Goal: Book appointment/travel/reservation

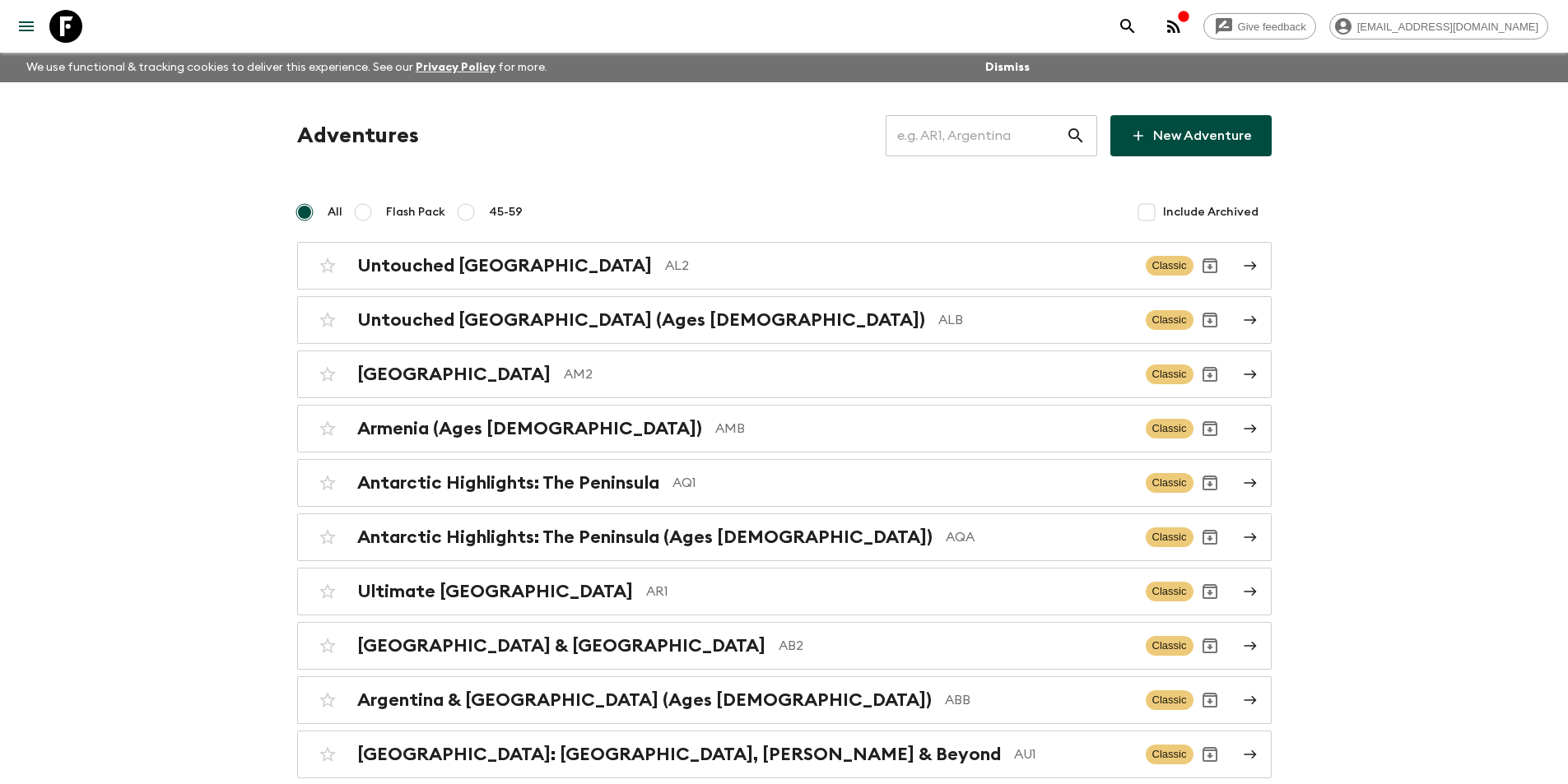
click at [1028, 150] on input "text" at bounding box center [976, 136] width 180 height 46
click at [931, 147] on input "text" at bounding box center [976, 136] width 180 height 46
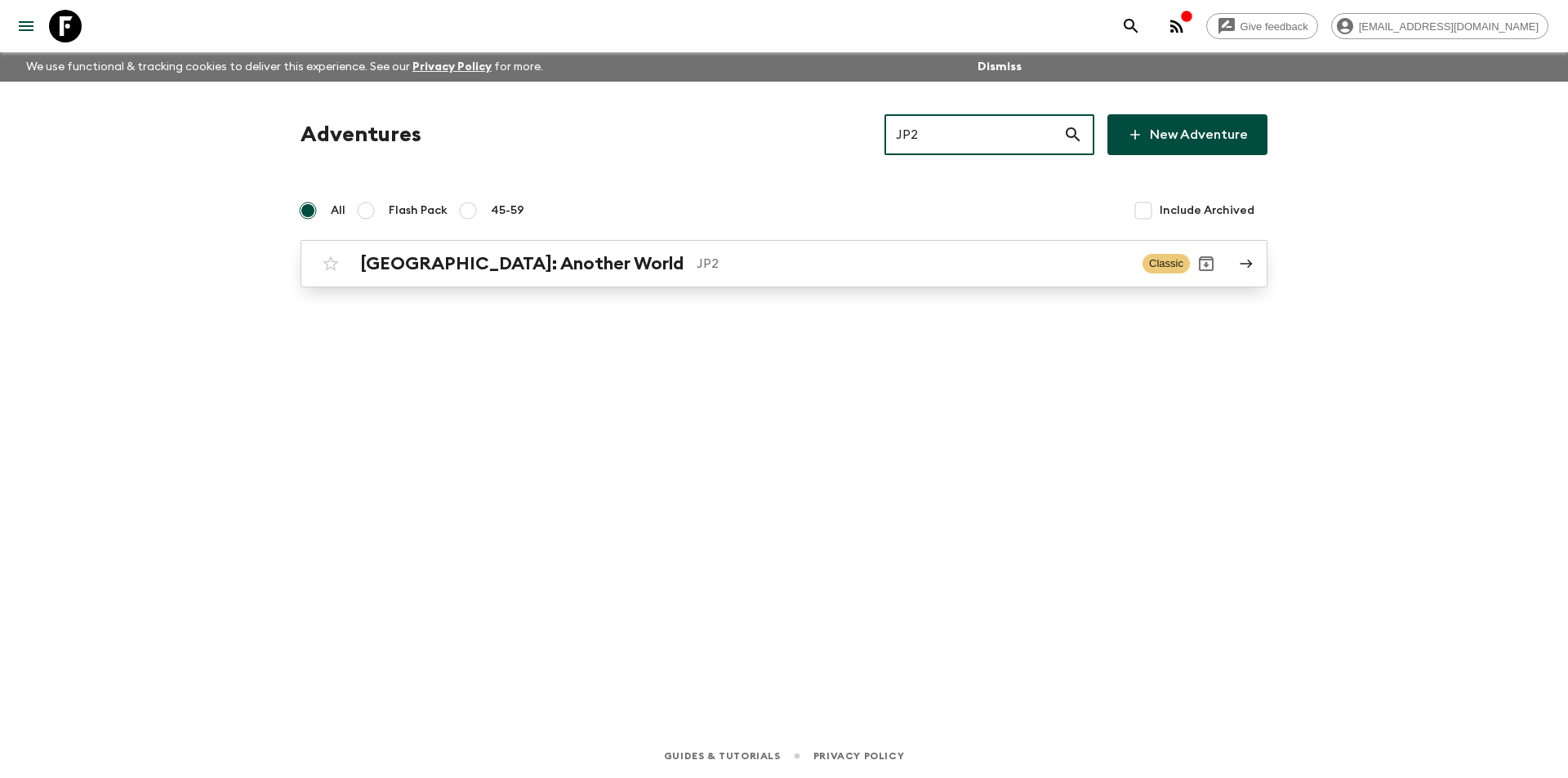
type input "JP2"
click at [787, 265] on p "JP2" at bounding box center [912, 264] width 433 height 19
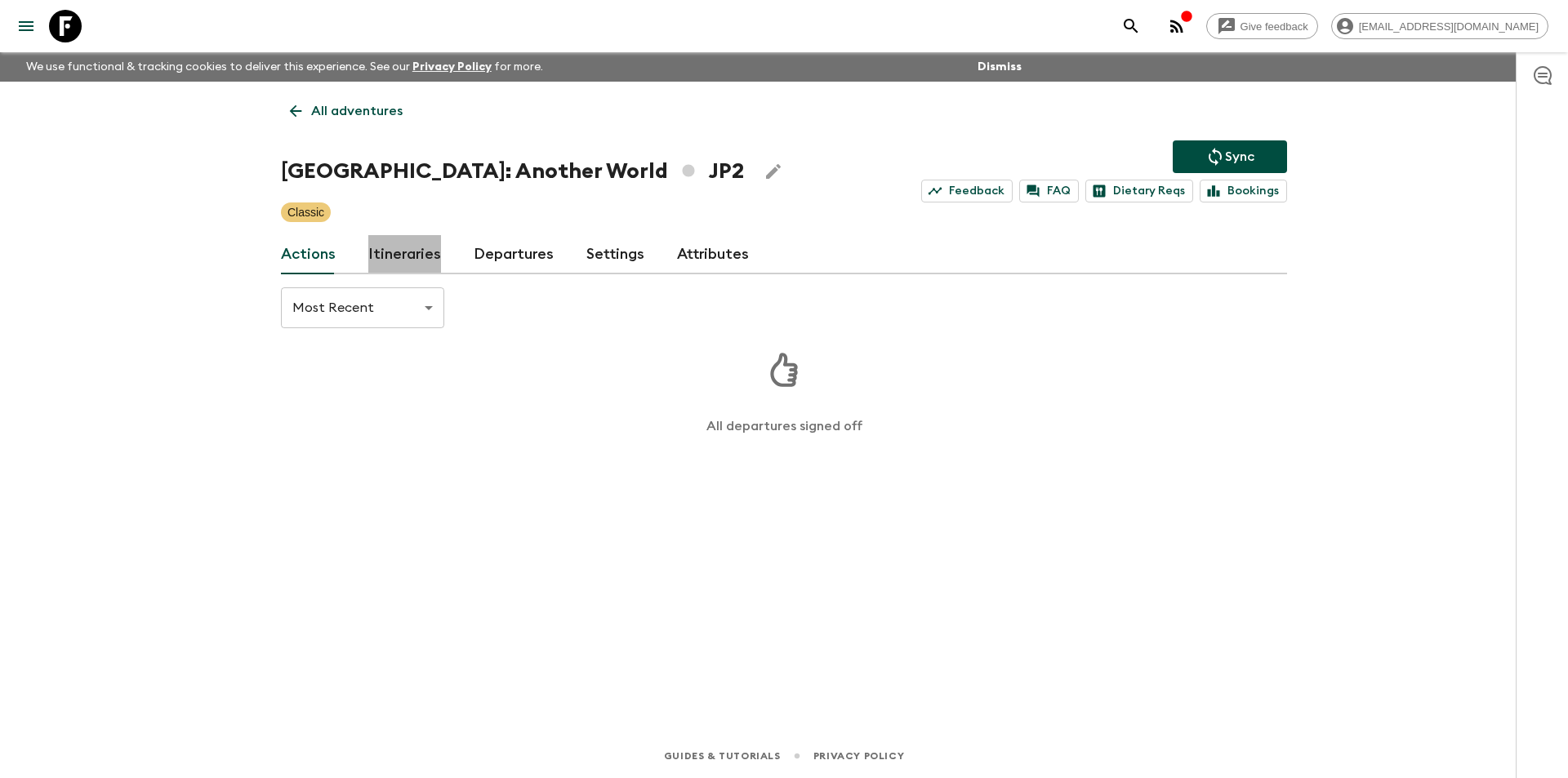
click at [410, 258] on link "Itineraries" at bounding box center [404, 255] width 73 height 39
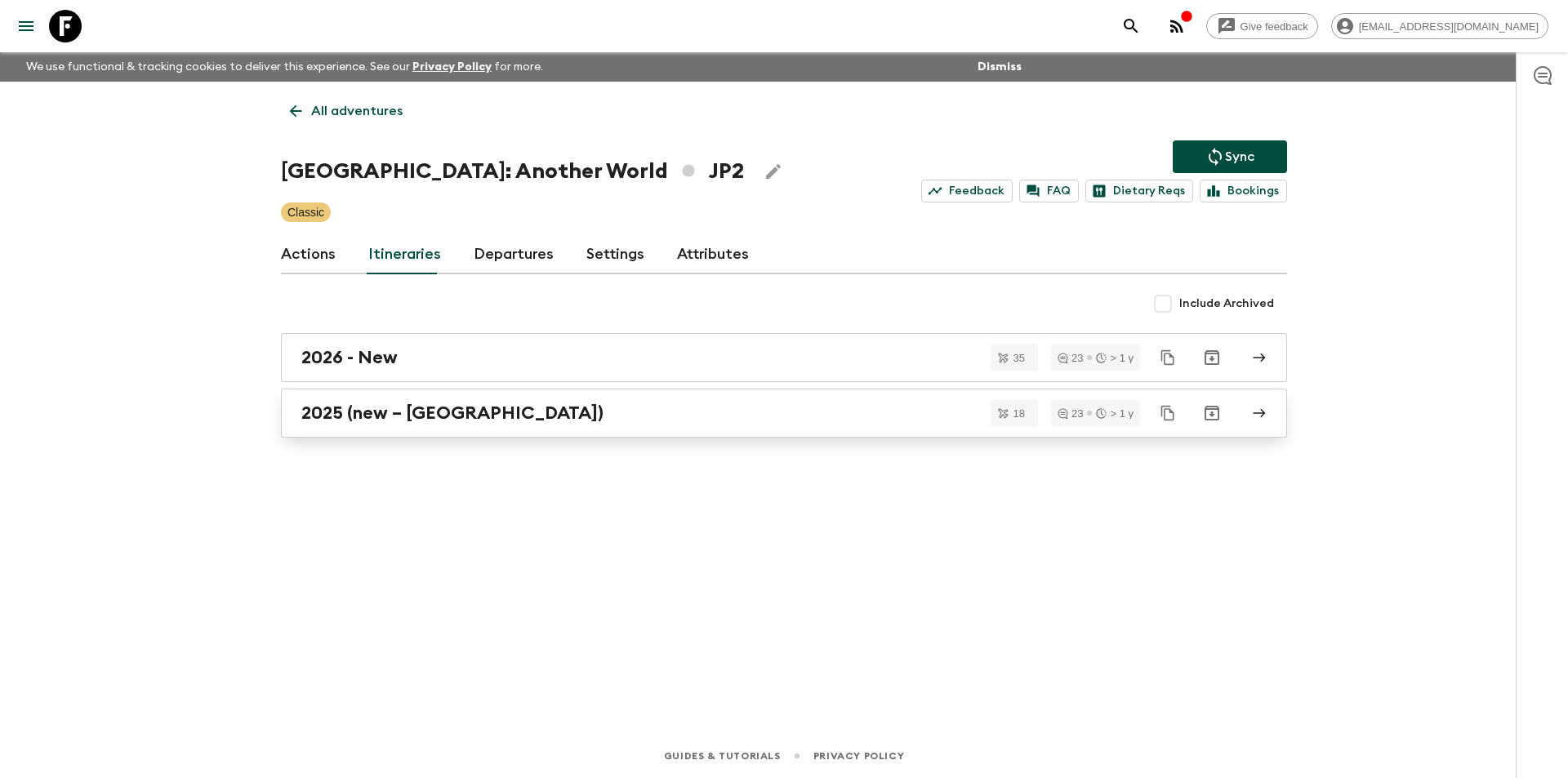
click at [432, 428] on link "2025 (new – [GEOGRAPHIC_DATA])" at bounding box center [783, 412] width 1006 height 49
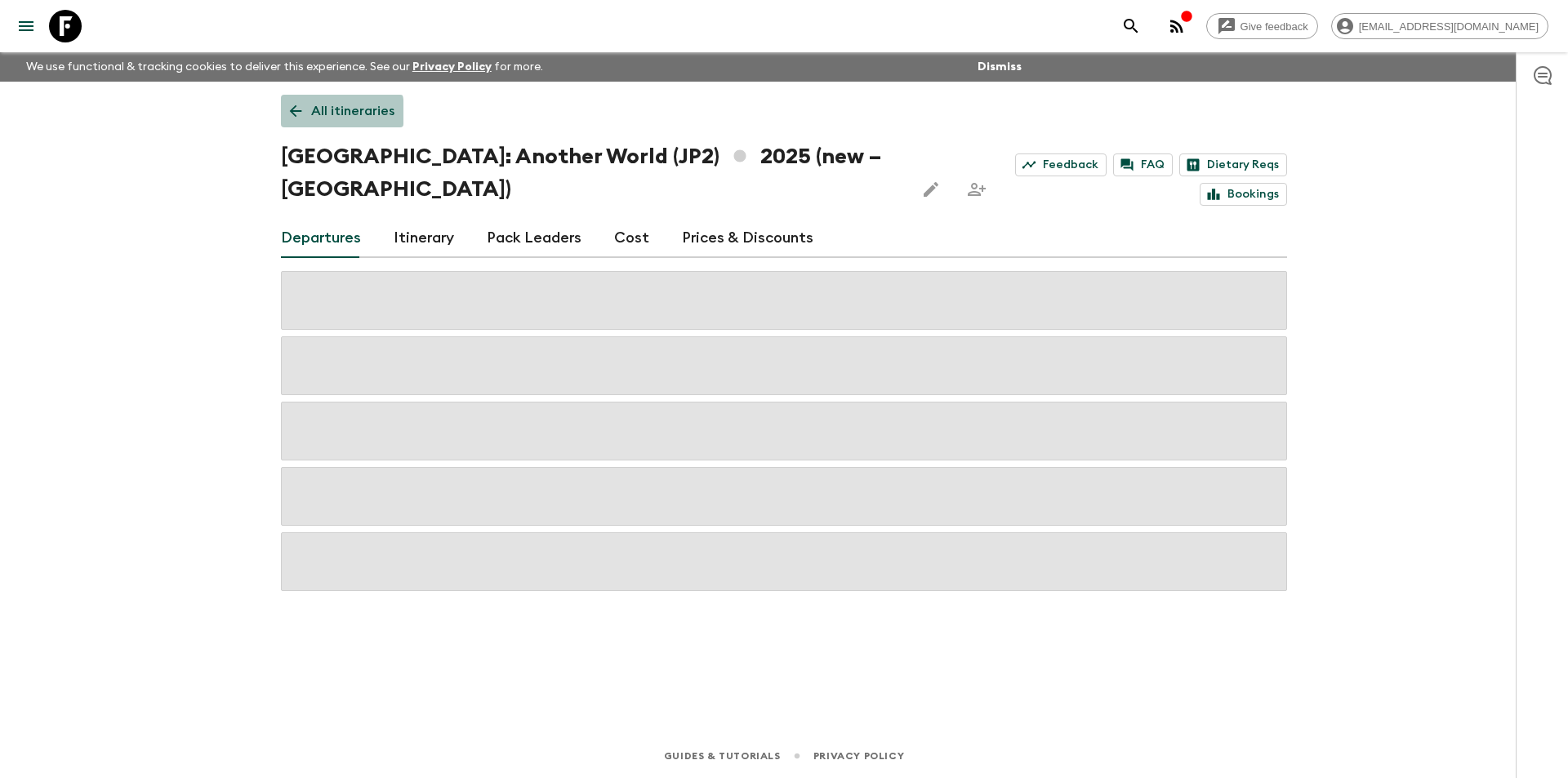
click at [286, 113] on link "All itineraries" at bounding box center [342, 111] width 122 height 33
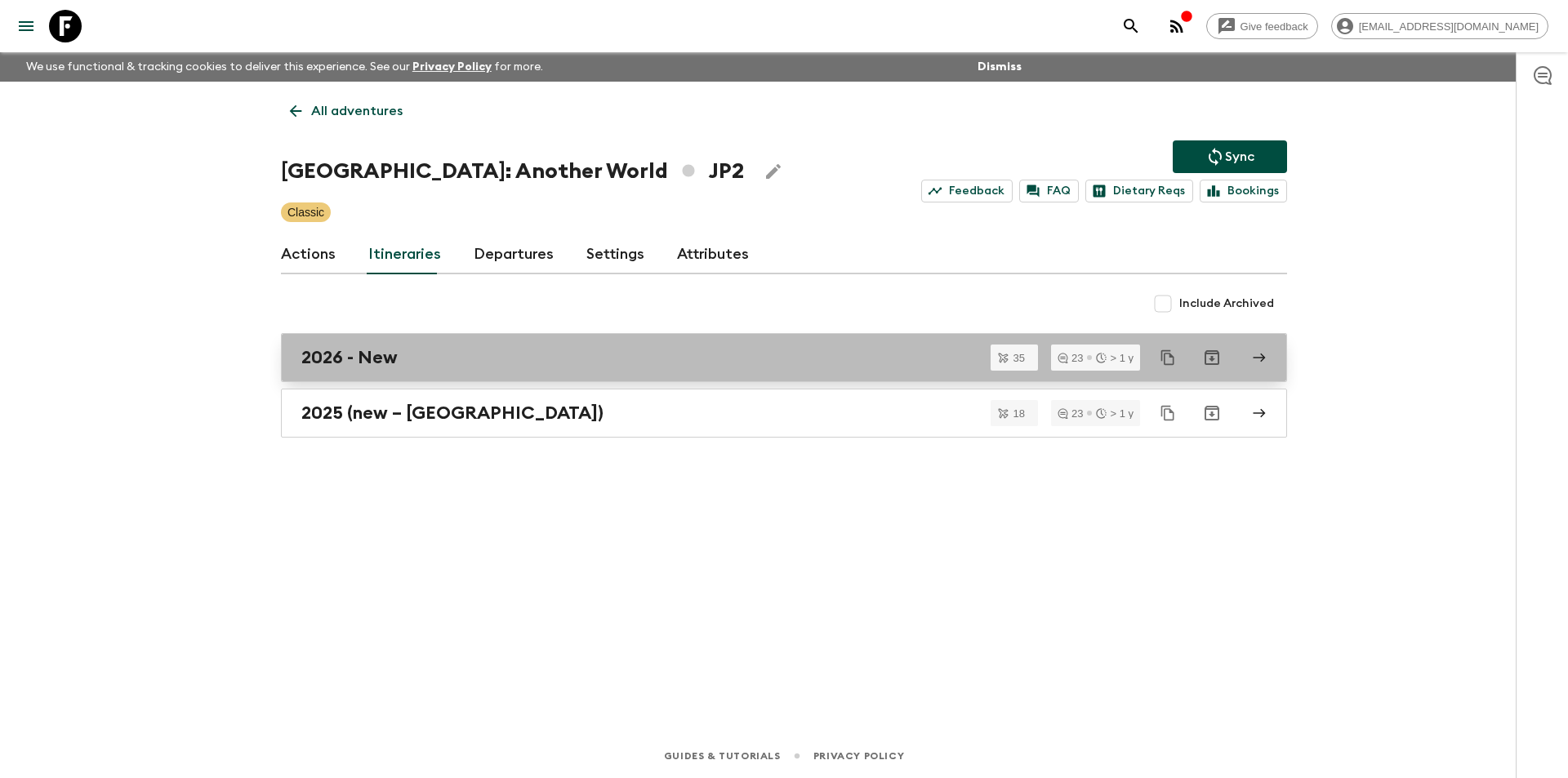
click at [451, 358] on div "2026 - New" at bounding box center [769, 358] width 934 height 21
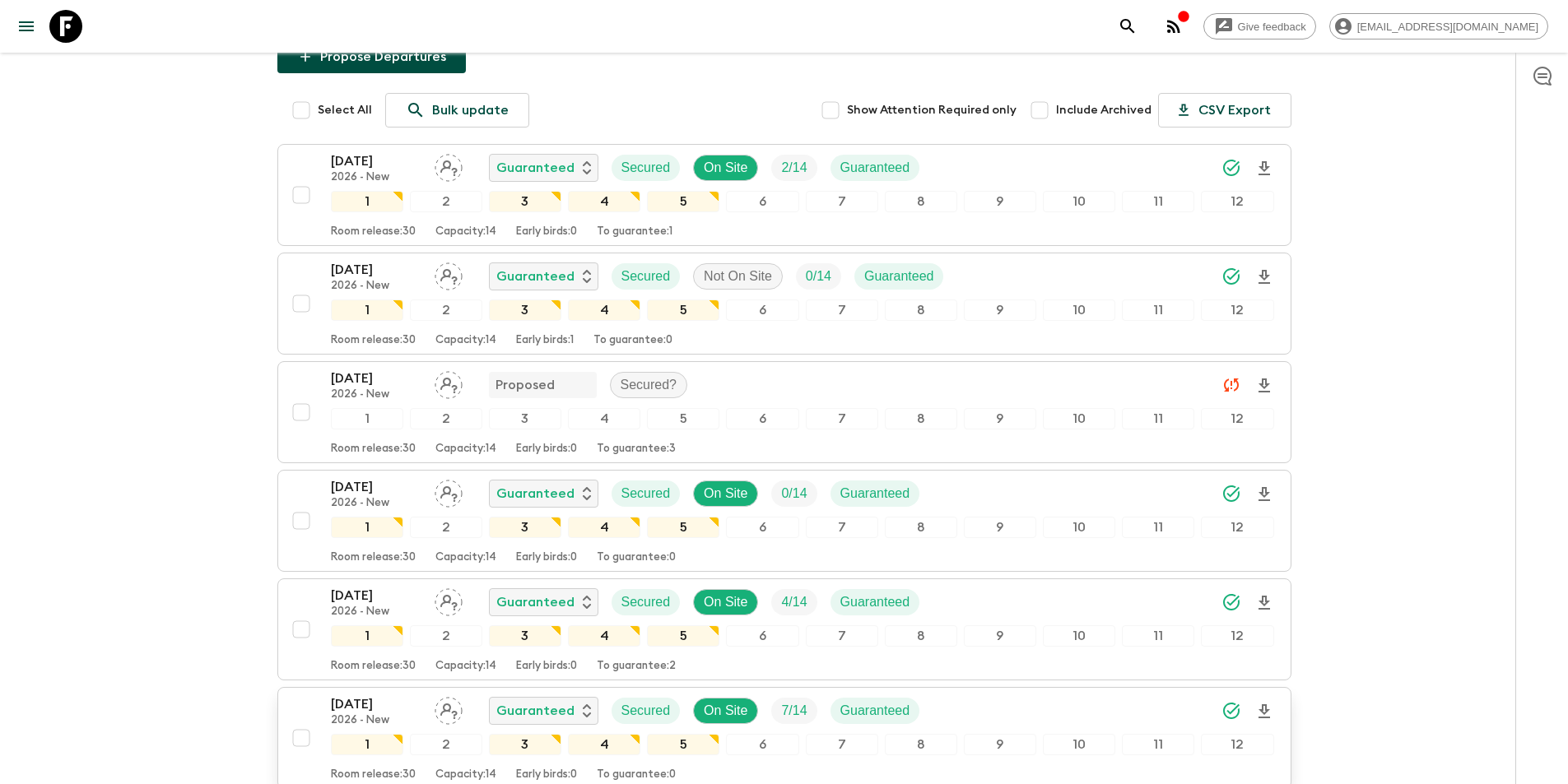
scroll to position [411, 0]
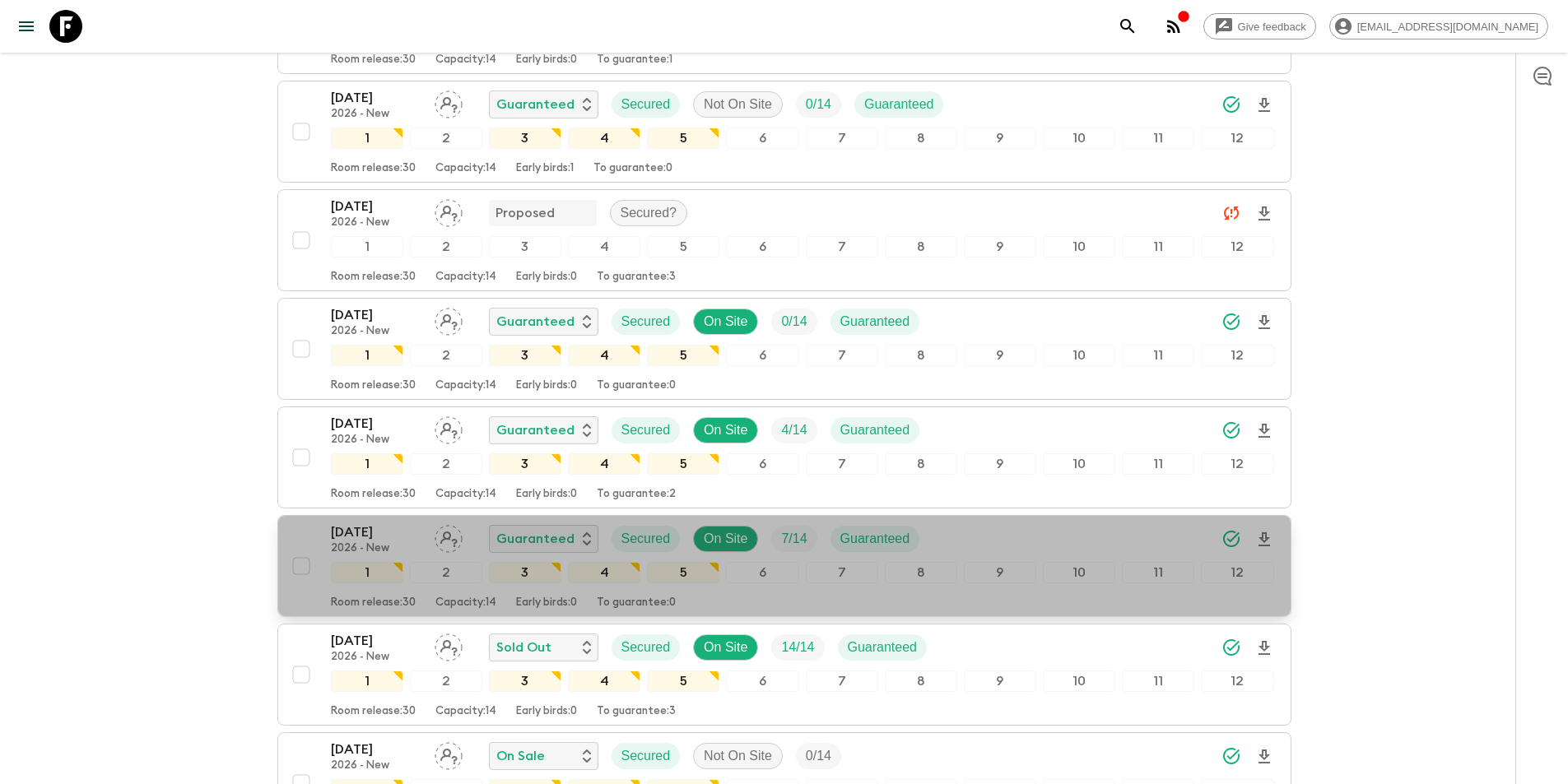
click at [373, 523] on p "[DATE]" at bounding box center [376, 532] width 91 height 20
